Goal: Check status: Check status

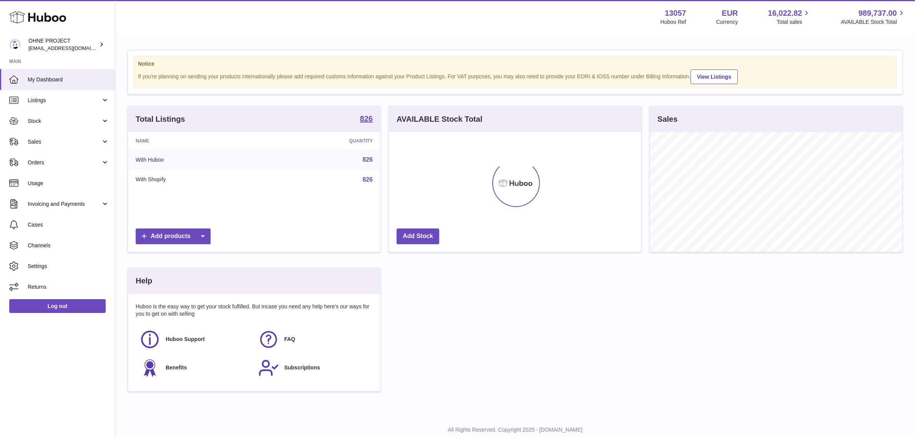
scroll to position [119, 252]
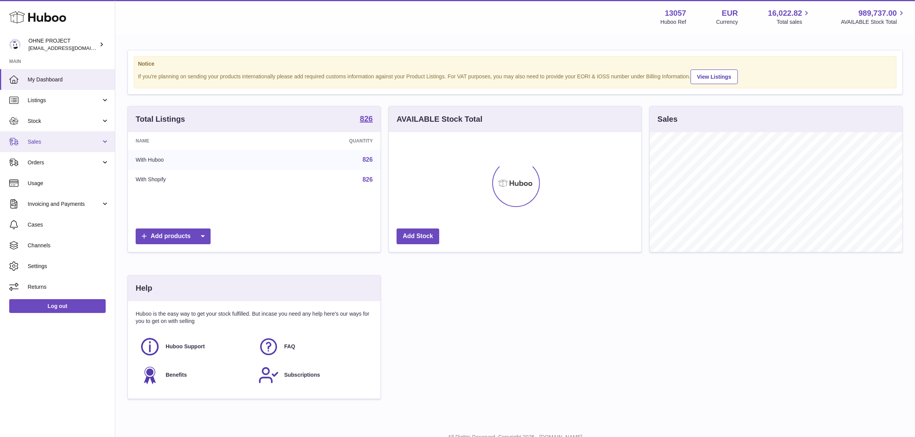
click at [73, 139] on span "Sales" at bounding box center [64, 141] width 73 height 7
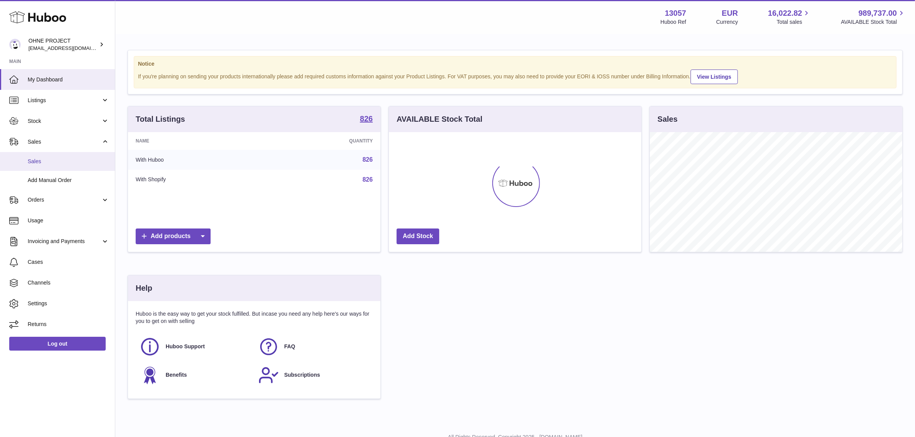
click at [58, 155] on link "Sales" at bounding box center [57, 161] width 115 height 19
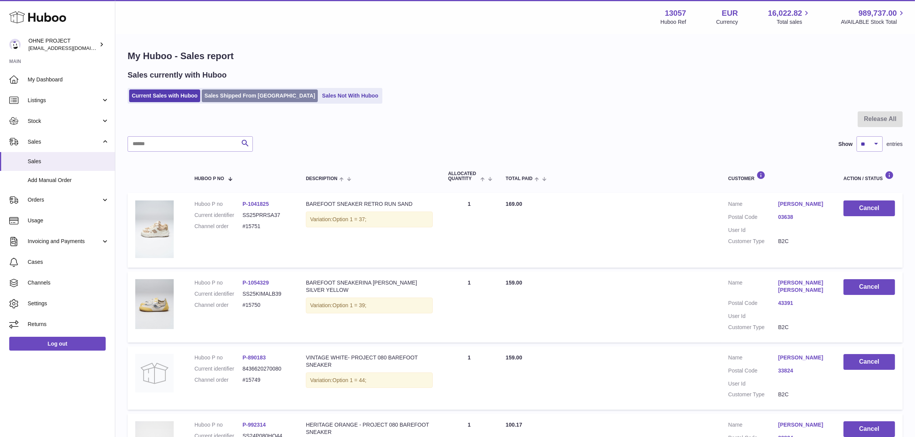
click at [262, 93] on link "Sales Shipped From [GEOGRAPHIC_DATA]" at bounding box center [260, 95] width 116 height 13
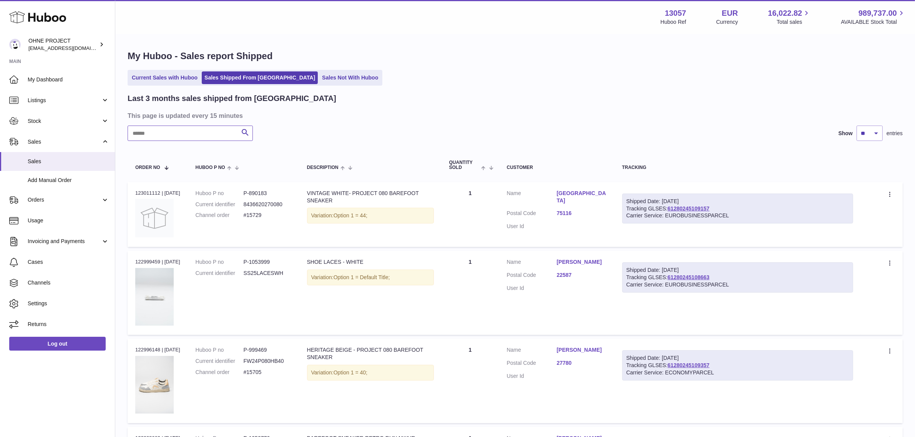
click at [204, 137] on input "text" at bounding box center [190, 133] width 125 height 15
paste input "*****"
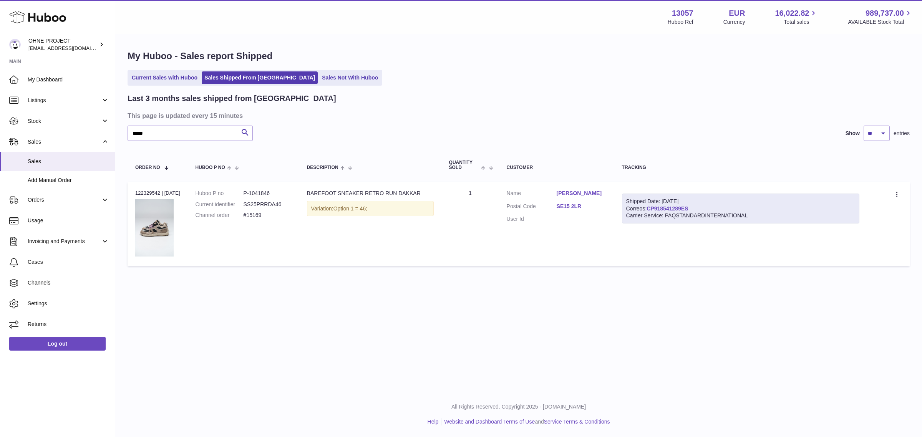
click at [577, 206] on link "SE15 2LR" at bounding box center [582, 206] width 50 height 7
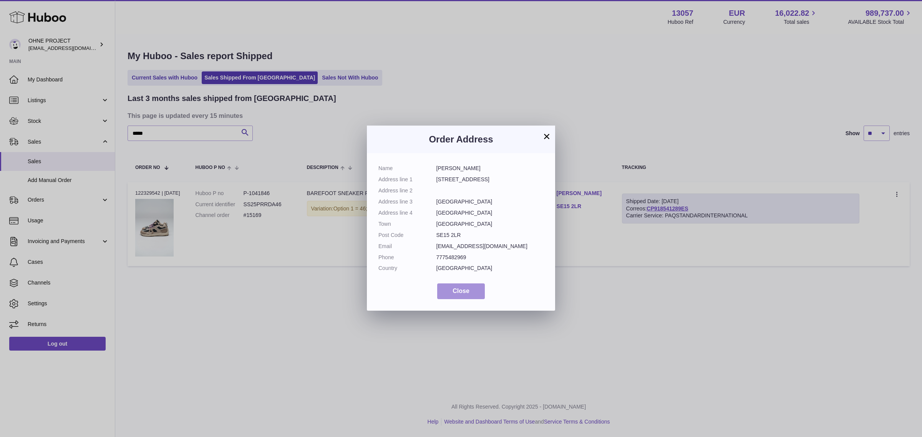
click at [466, 294] on span "Close" at bounding box center [460, 291] width 17 height 7
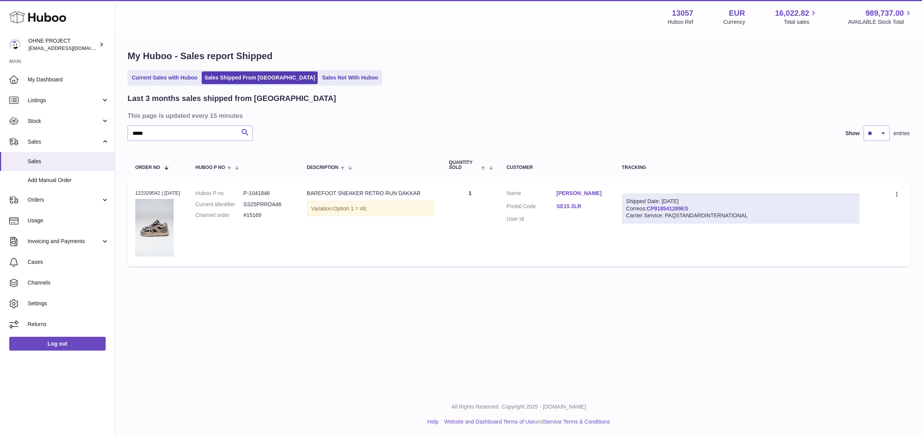
drag, startPoint x: 707, startPoint y: 208, endPoint x: 655, endPoint y: 208, distance: 52.2
click at [655, 208] on div "Shipped Date: 5th Aug 2025 Correos: CP918541289ES Carrier Service: PAQSTANDARDI…" at bounding box center [740, 209] width 237 height 30
copy link "CP918541289ES"
drag, startPoint x: 147, startPoint y: 131, endPoint x: 127, endPoint y: 134, distance: 20.0
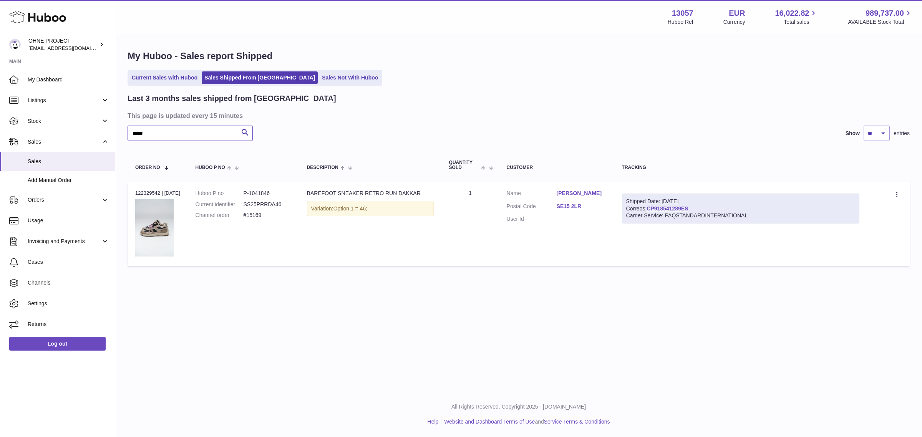
click at [128, 134] on input "*****" at bounding box center [190, 133] width 125 height 15
paste input "text"
type input "*****"
drag, startPoint x: 694, startPoint y: 209, endPoint x: 653, endPoint y: 209, distance: 41.5
click at [653, 209] on div "Shipped Date: 31st Jul 2025 Correos: CP918508813ES Carrier Service: PAQSTANDARD…" at bounding box center [740, 209] width 237 height 30
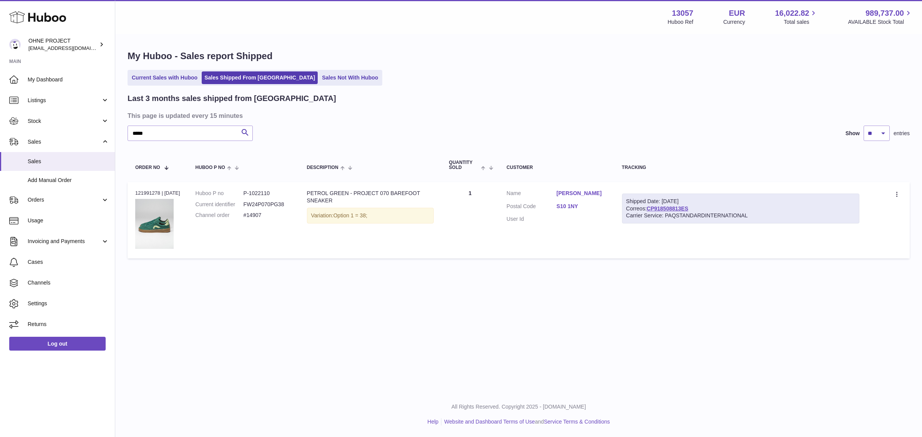
copy link "CP918508813ES"
